Goal: Information Seeking & Learning: Find specific fact

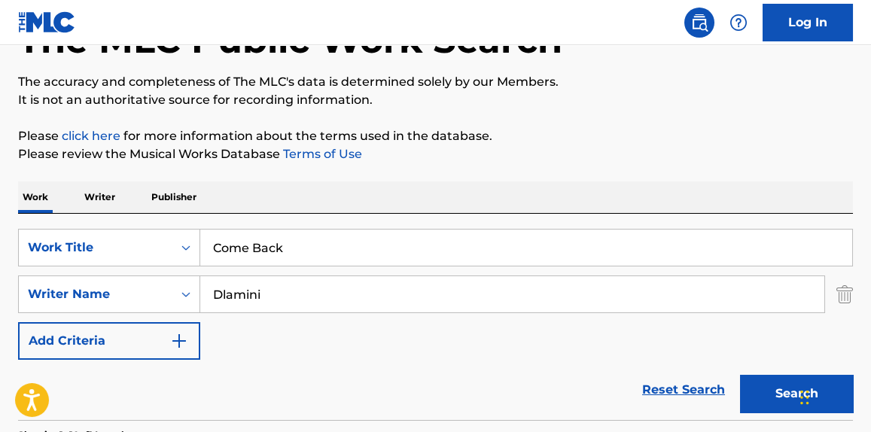
scroll to position [114, 0]
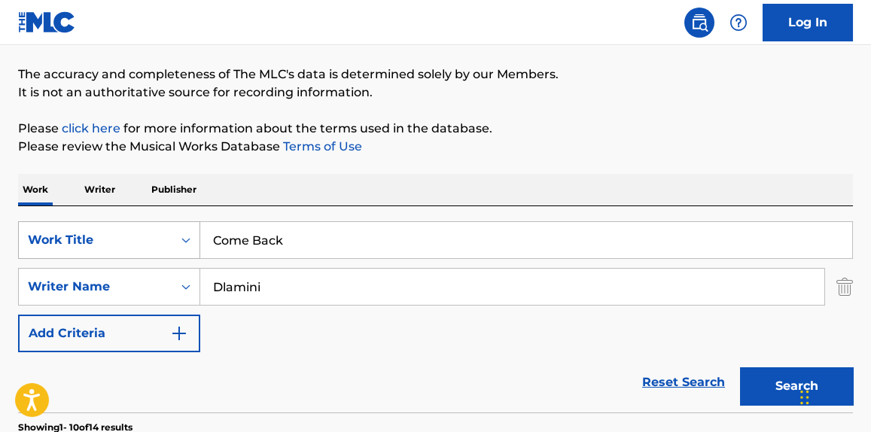
drag, startPoint x: 298, startPoint y: 243, endPoint x: 69, endPoint y: 232, distance: 229.9
click at [69, 232] on div "SearchWithCriteria18c0804f-cf31-4975-b59e-f86078ef5416 Work Title Come Back" at bounding box center [435, 240] width 835 height 38
paste input "No More Hiding"
type input "No More Hiding"
click at [491, 140] on p "Please review the Musical Works Database Terms of Use" at bounding box center [435, 147] width 835 height 18
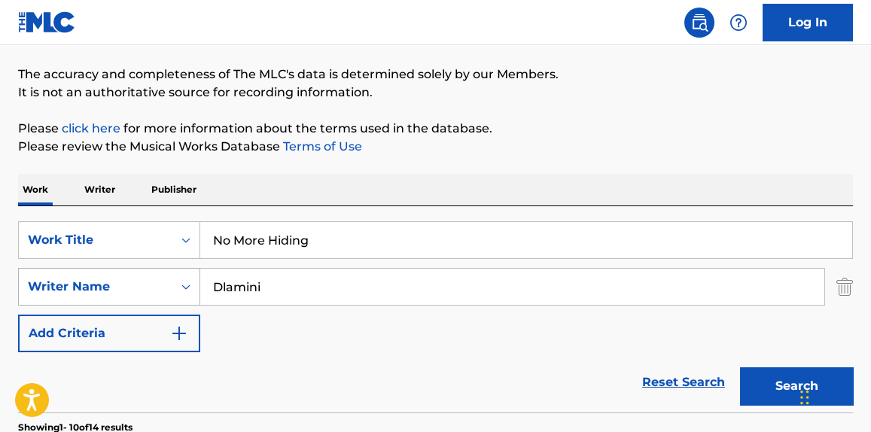
drag, startPoint x: 272, startPoint y: 278, endPoint x: 71, endPoint y: 267, distance: 201.4
click at [41, 268] on div "SearchWithCriteria16b1657d-11b0-47b2-928d-4d0038fdd337 Writer Name [PERSON_NAME]" at bounding box center [435, 287] width 835 height 38
paste input "[PERSON_NAME]"
type input "[PERSON_NAME]"
drag, startPoint x: 492, startPoint y: 190, endPoint x: 498, endPoint y: 180, distance: 11.5
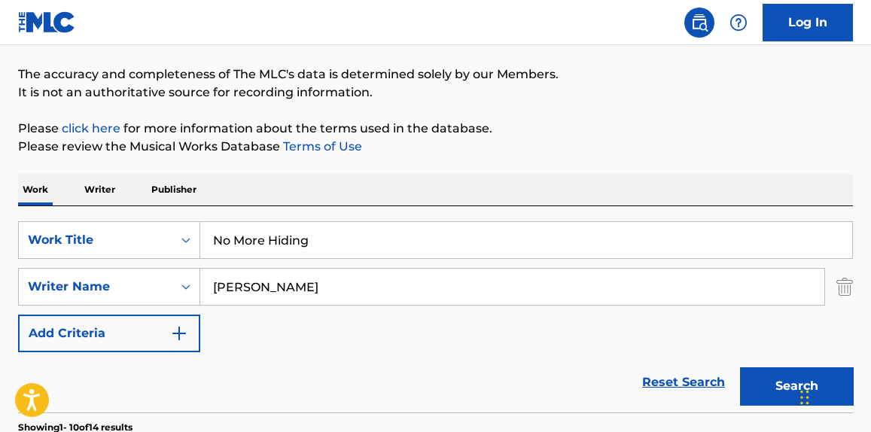
click at [493, 188] on div "Work Writer Publisher" at bounding box center [435, 190] width 835 height 32
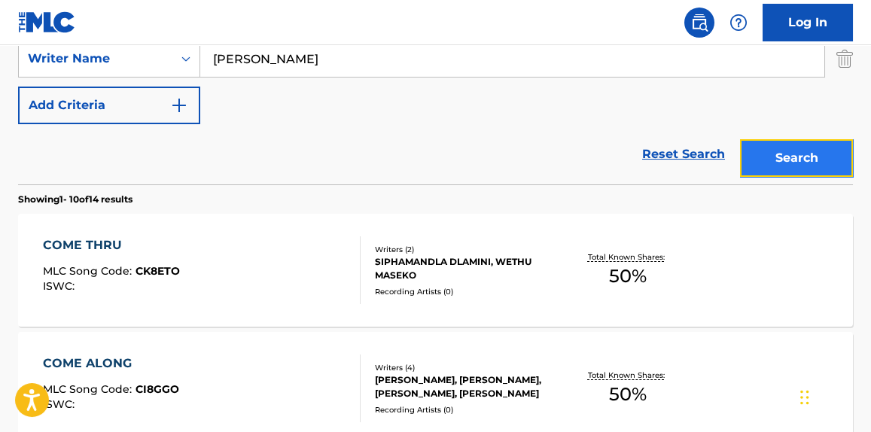
click at [780, 162] on button "Search" at bounding box center [796, 158] width 113 height 38
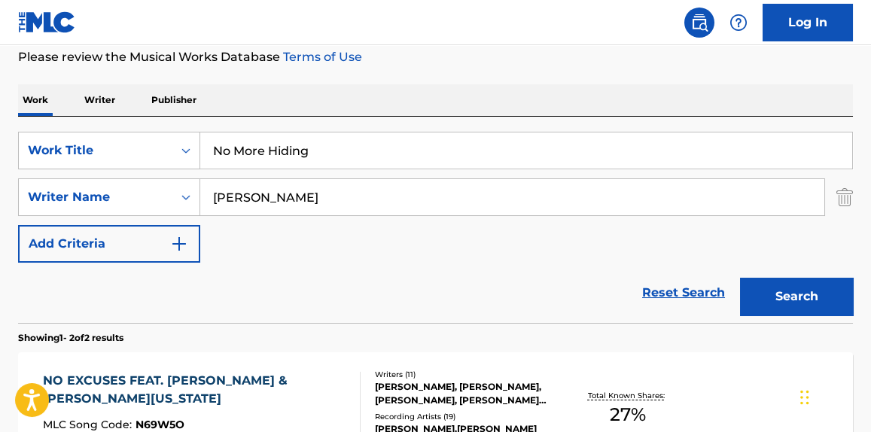
scroll to position [0, 0]
